Goal: Navigation & Orientation: Find specific page/section

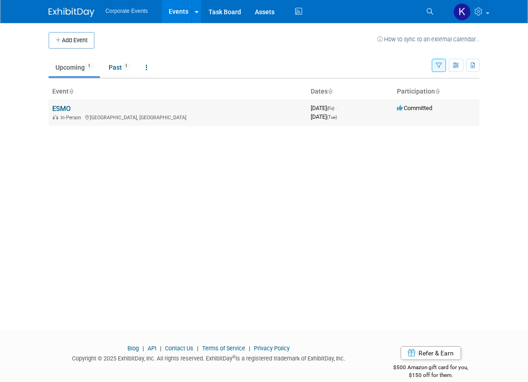
click at [66, 106] on link "ESMO" at bounding box center [61, 109] width 18 height 8
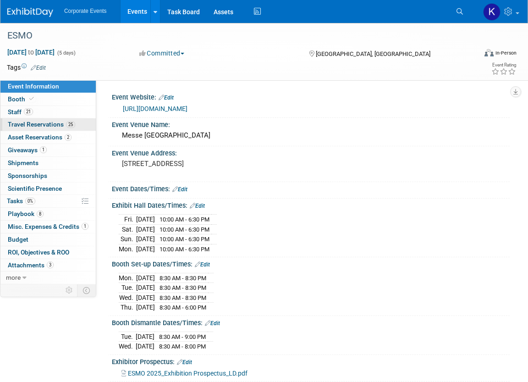
click at [51, 124] on span "Travel Reservations 25" at bounding box center [41, 124] width 67 height 7
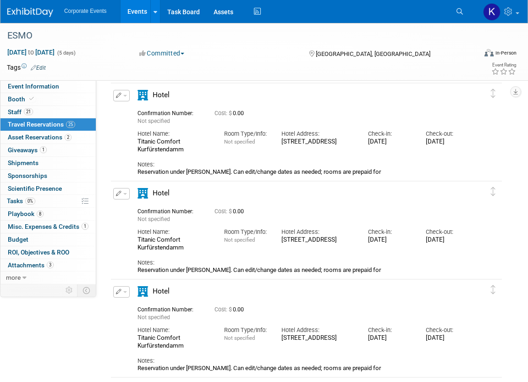
scroll to position [135, 0]
click at [19, 275] on span "more" at bounding box center [13, 277] width 15 height 7
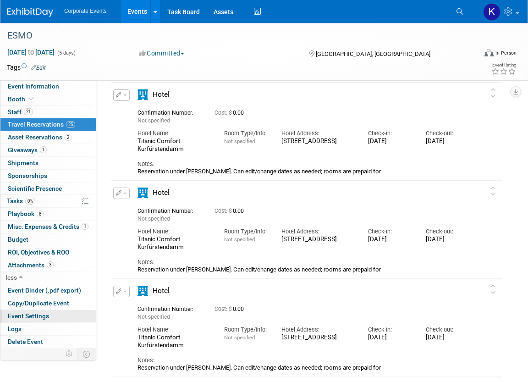
click at [86, 316] on link "Event Settings" at bounding box center [47, 316] width 95 height 12
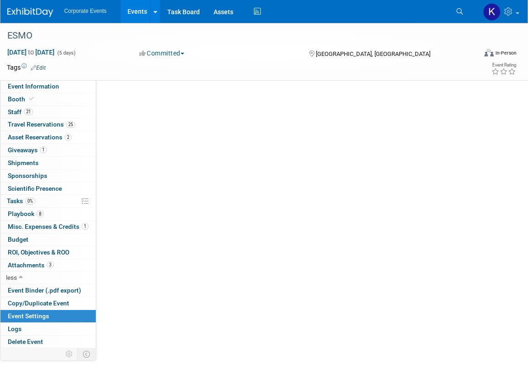
click at [86, 316] on link "Event Settings" at bounding box center [47, 316] width 95 height 12
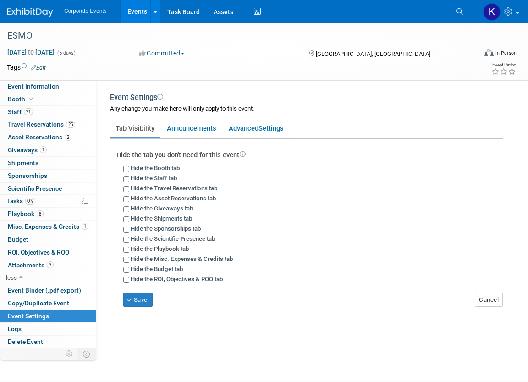
click at [86, 316] on link "Event Settings" at bounding box center [47, 316] width 95 height 12
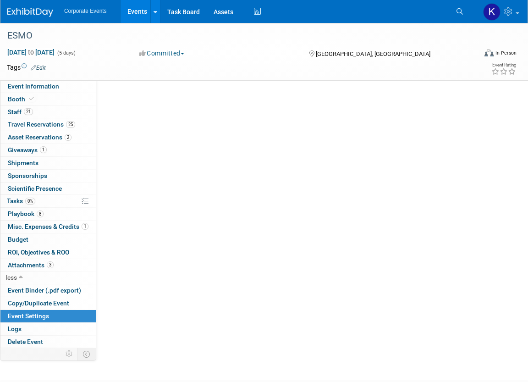
click at [86, 316] on link "Event Settings" at bounding box center [47, 316] width 95 height 12
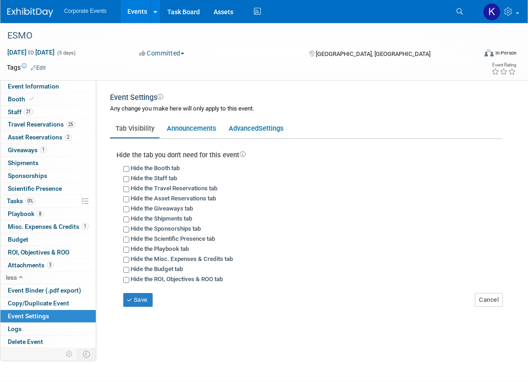
click at [217, 315] on div "Event Website: Edit https://www.esmo.org/meeting-calendar/esmo-congress-2025 Ev…" at bounding box center [302, 212] width 413 height 265
click at [16, 200] on span "Tasks 0%" at bounding box center [21, 200] width 28 height 7
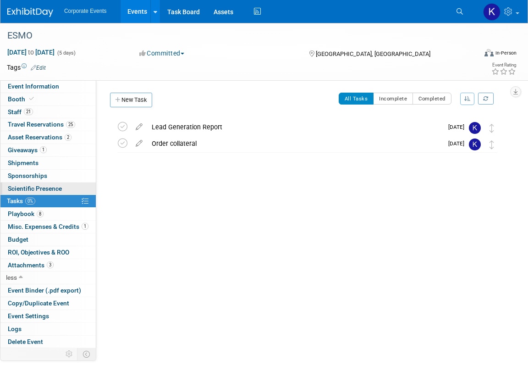
click at [18, 187] on span "Scientific Presence" at bounding box center [35, 188] width 54 height 7
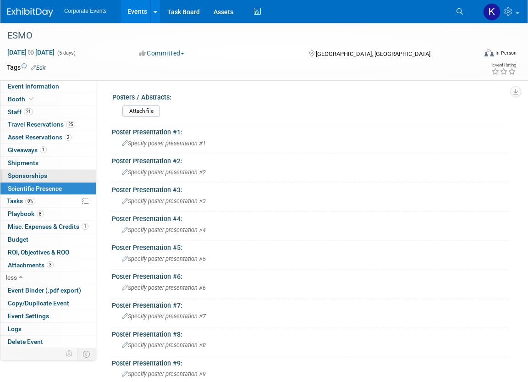
click at [20, 176] on span "Sponsorships 0" at bounding box center [27, 175] width 39 height 7
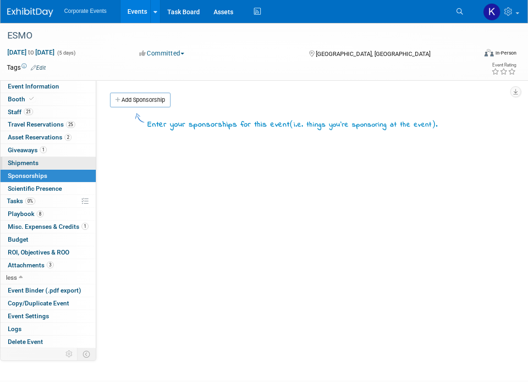
click at [18, 163] on span "Shipments 0" at bounding box center [23, 162] width 31 height 7
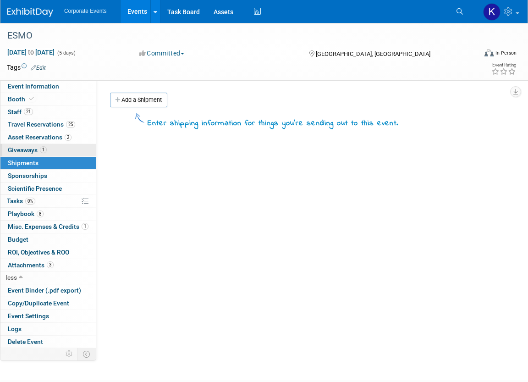
click at [22, 153] on span "Giveaways 1" at bounding box center [27, 149] width 39 height 7
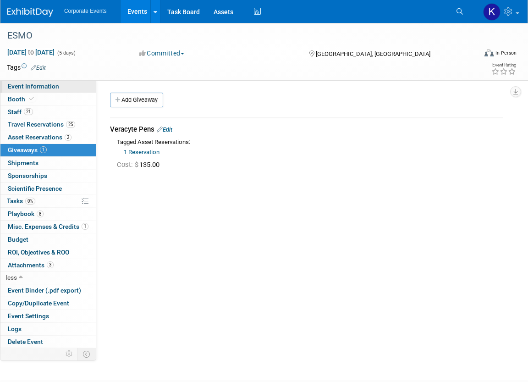
click at [47, 83] on span "Event Information" at bounding box center [33, 86] width 51 height 7
